Goal: Information Seeking & Learning: Find specific page/section

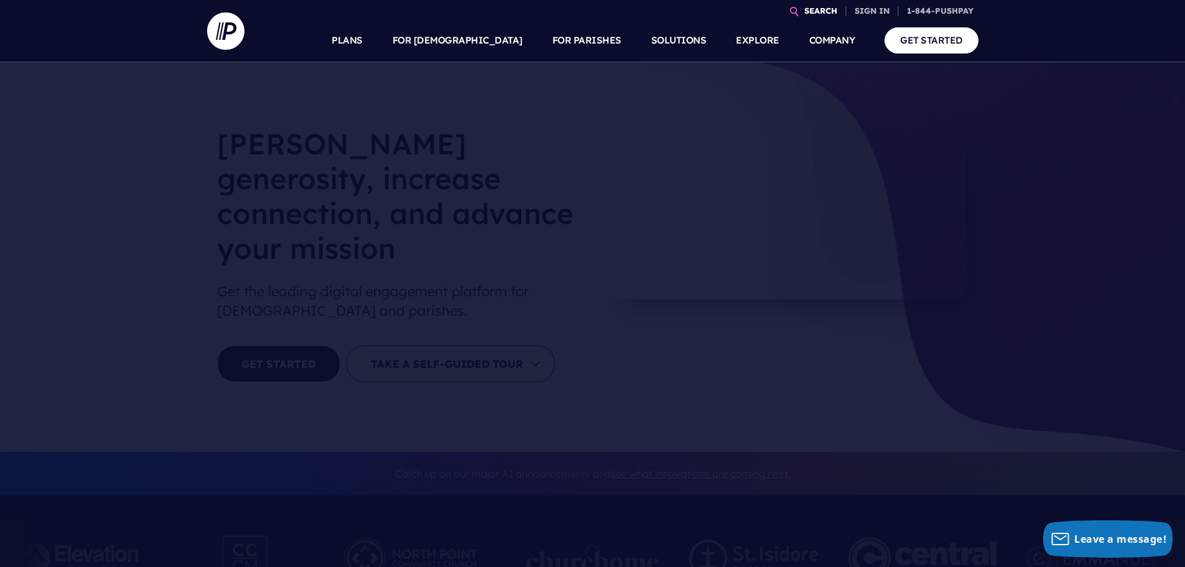
click at [819, 9] on link "SEARCH" at bounding box center [820, 11] width 43 height 22
click at [822, 10] on link "SEARCH" at bounding box center [820, 11] width 43 height 22
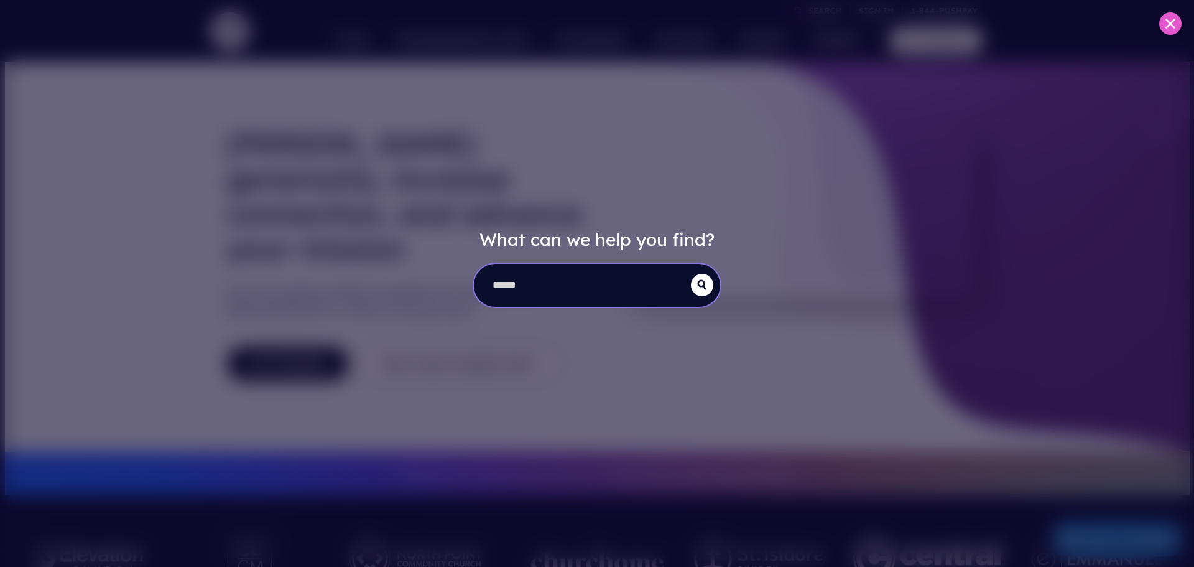
click at [587, 298] on input "search" at bounding box center [582, 285] width 217 height 43
click at [547, 290] on input "search" at bounding box center [582, 285] width 217 height 43
type input "*****"
click at [702, 284] on icon "submit" at bounding box center [702, 285] width 22 height 10
